Goal: Information Seeking & Learning: Learn about a topic

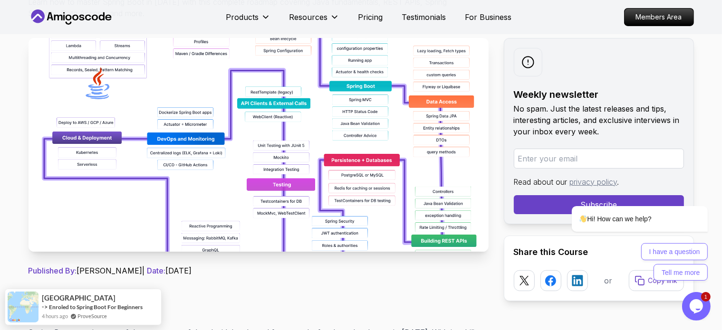
scroll to position [137, 0]
click at [199, 106] on img at bounding box center [258, 145] width 460 height 214
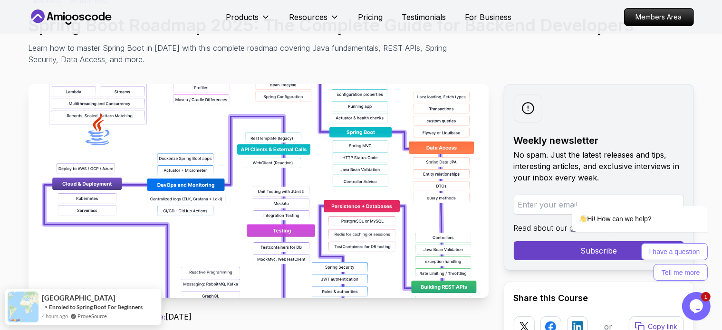
scroll to position [93, 0]
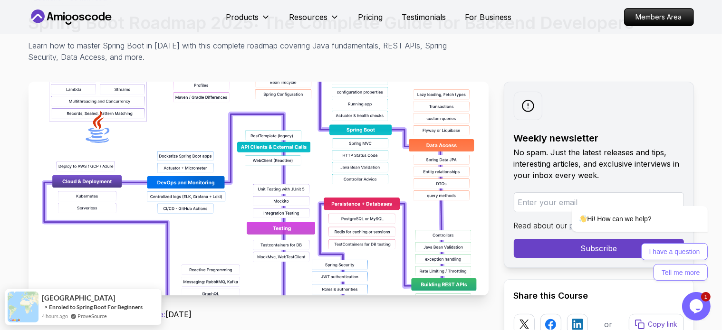
click at [404, 202] on img at bounding box center [258, 189] width 460 height 214
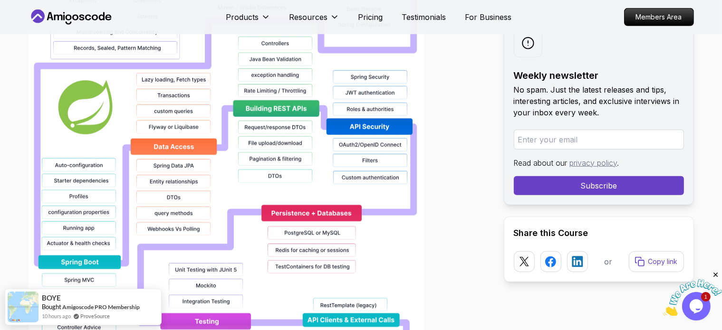
scroll to position [921, 0]
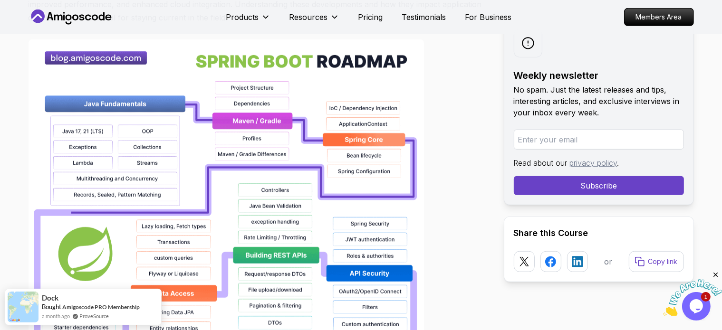
scroll to position [666, 0]
